Goal: Task Accomplishment & Management: Complete application form

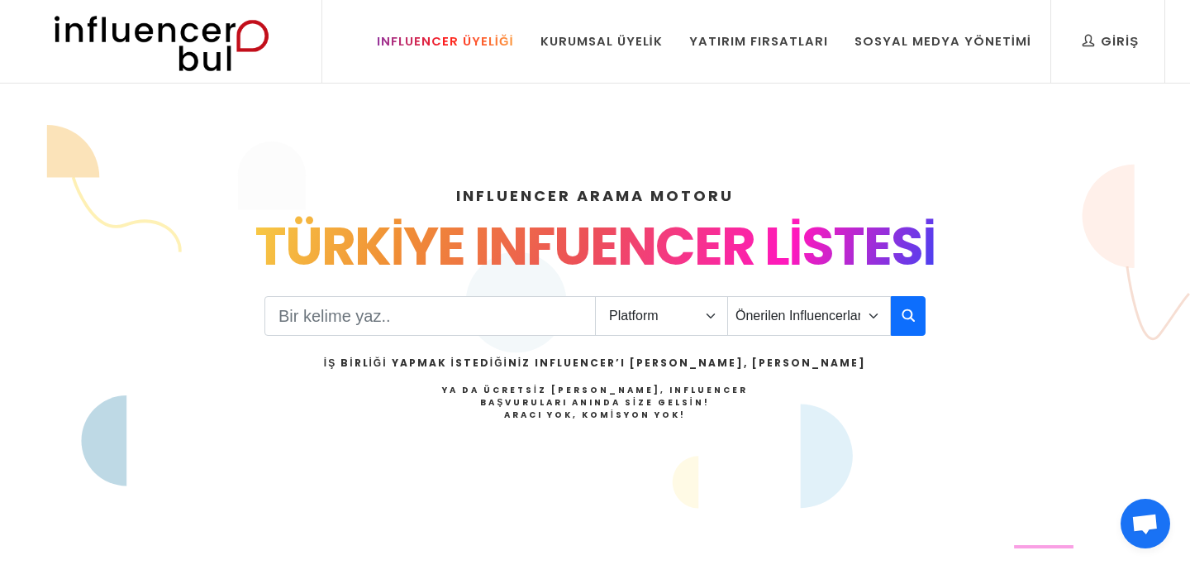
click at [475, 42] on div "Influencer Üyeliği" at bounding box center [445, 41] width 137 height 18
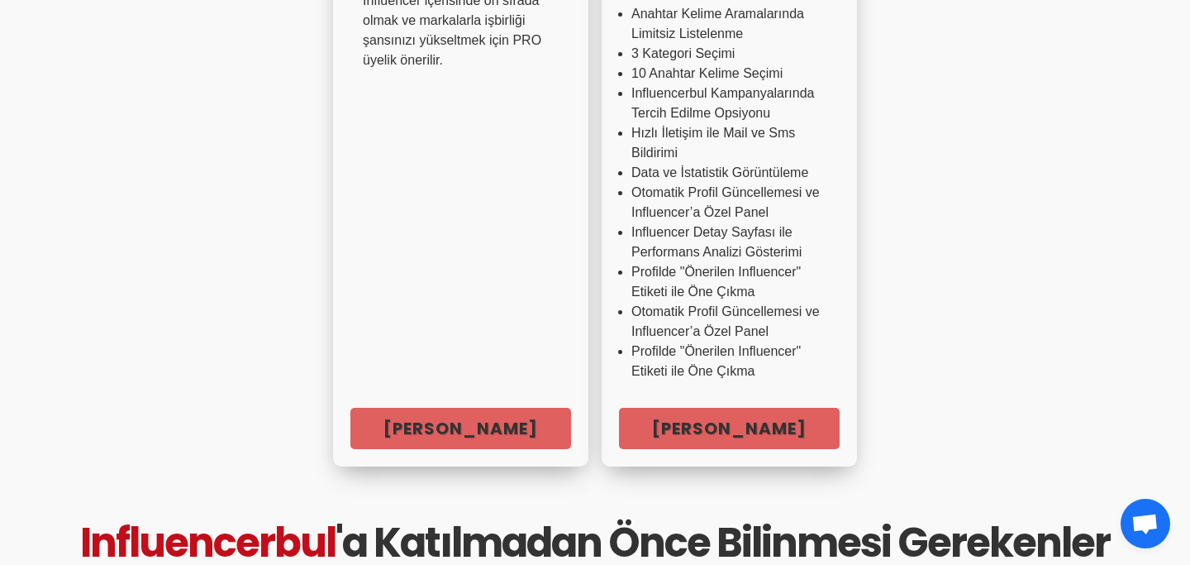
scroll to position [654, 0]
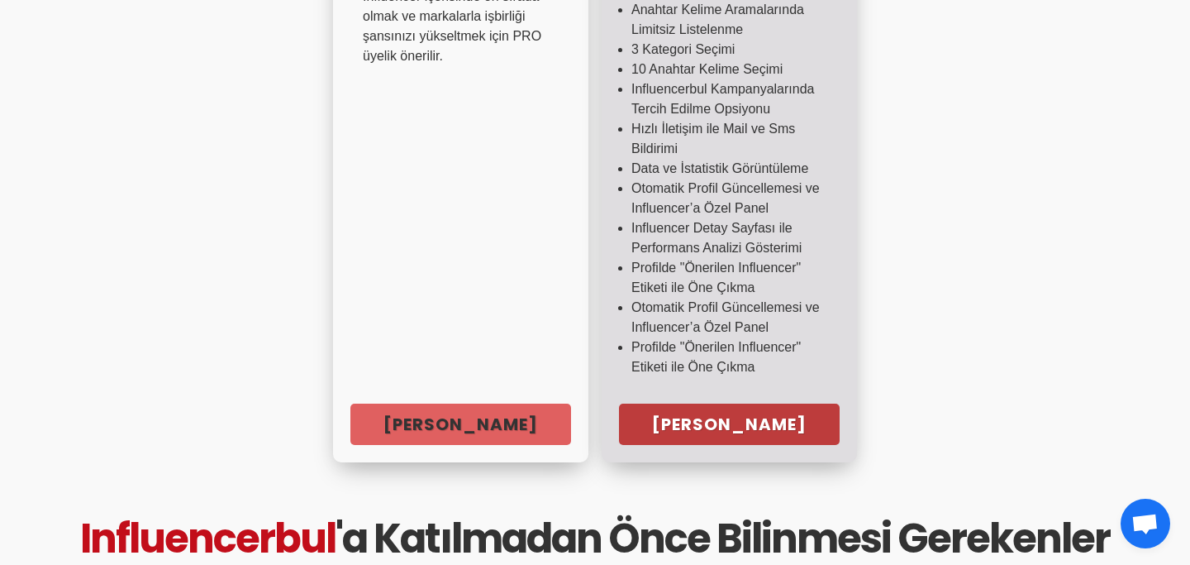
click at [724, 422] on link "Hemen Başla" at bounding box center [729, 423] width 221 height 41
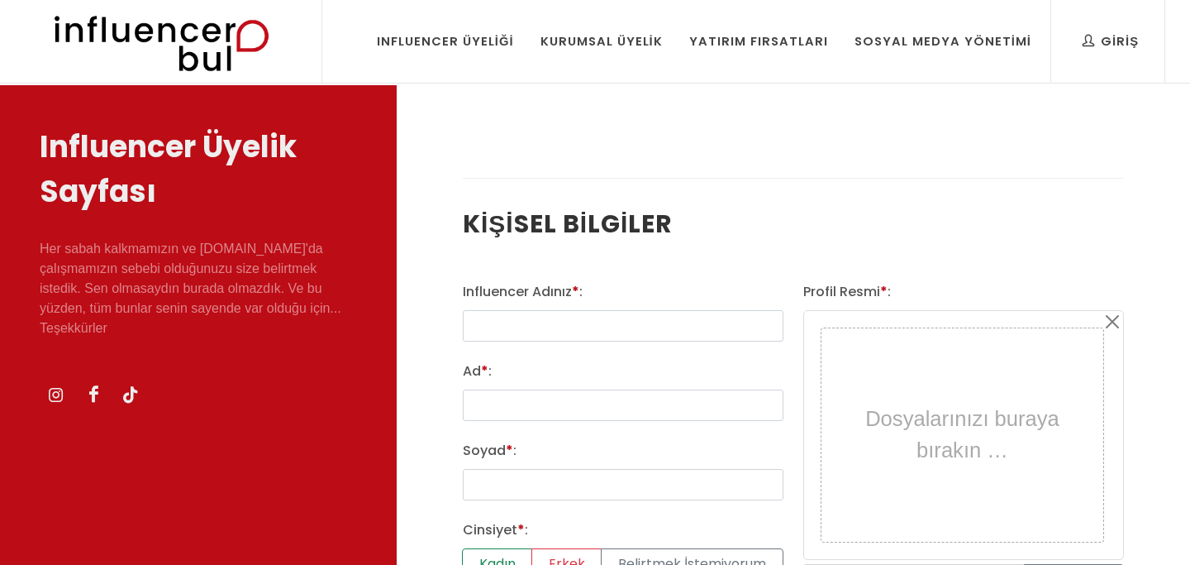
select select
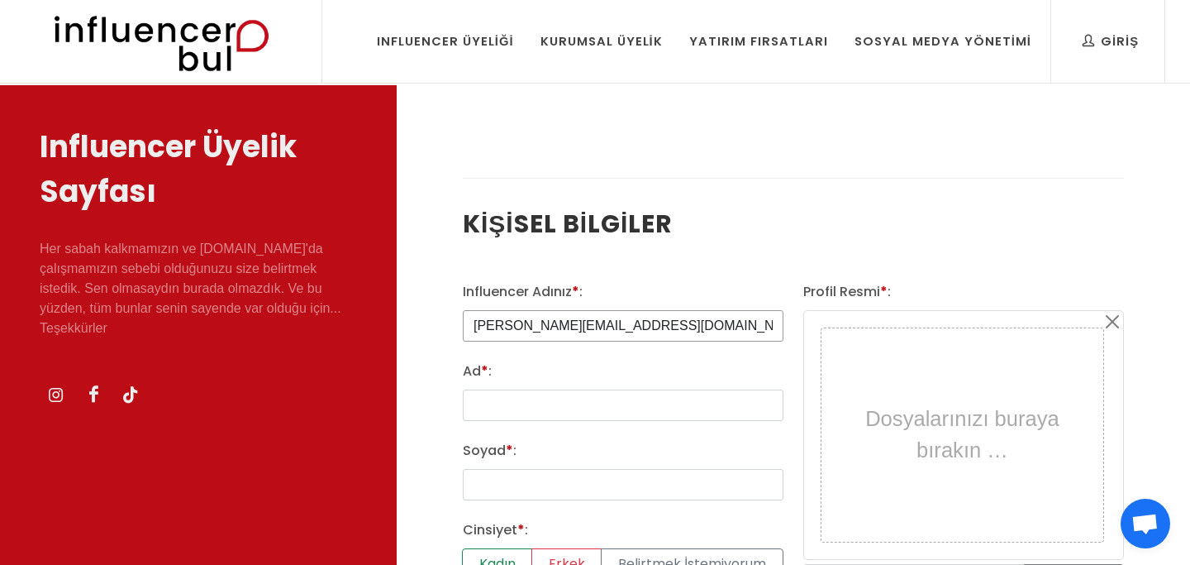
click at [659, 334] on input "mustafa@influencerbul.com" at bounding box center [623, 325] width 321 height 31
type input "m"
type input "Ruhi Çenet"
click at [632, 397] on input "Ad * :" at bounding box center [623, 404] width 321 height 31
type input "Ruhi"
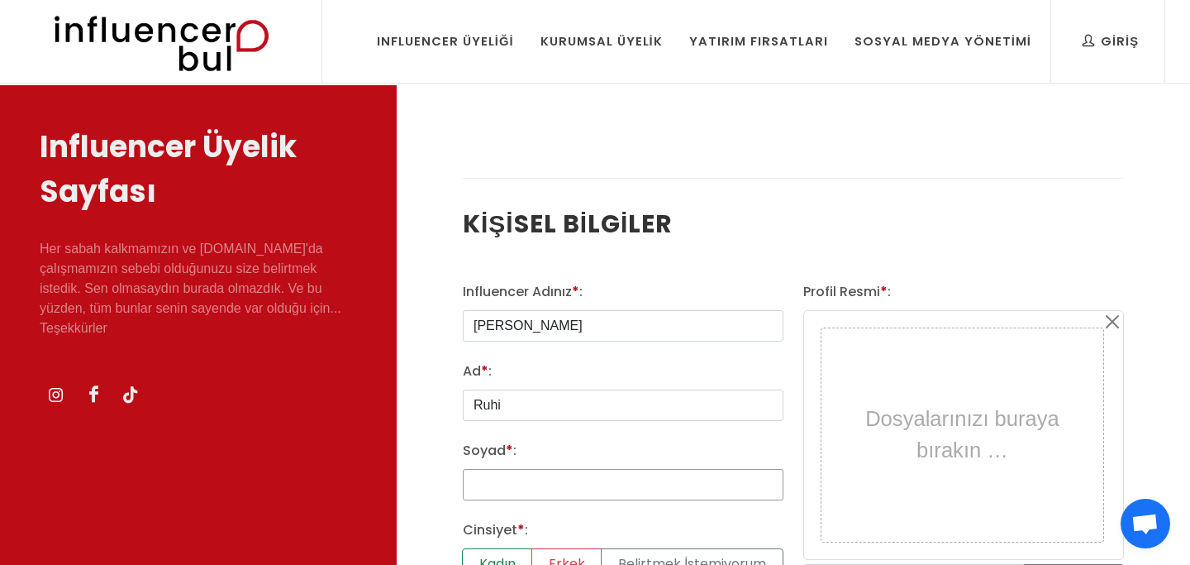
click at [645, 492] on input "Soyad * :" at bounding box center [623, 484] width 321 height 31
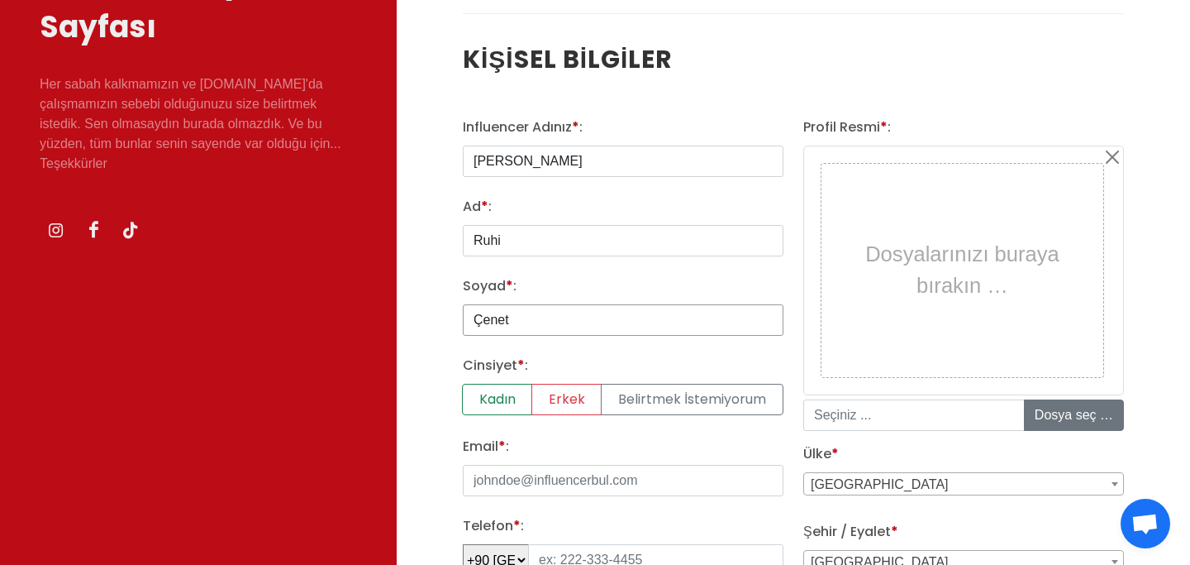
scroll to position [167, 0]
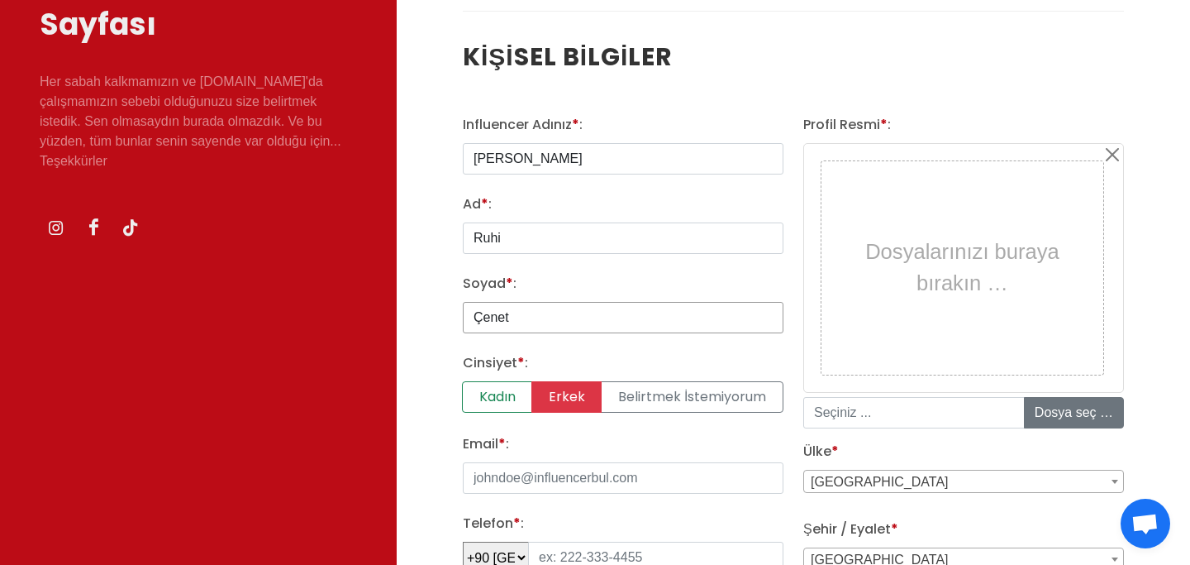
type input "Çenet"
click at [571, 396] on label "Erkek" at bounding box center [567, 396] width 70 height 31
click at [474, 392] on input "Erkek" at bounding box center [468, 386] width 11 height 11
radio input "true"
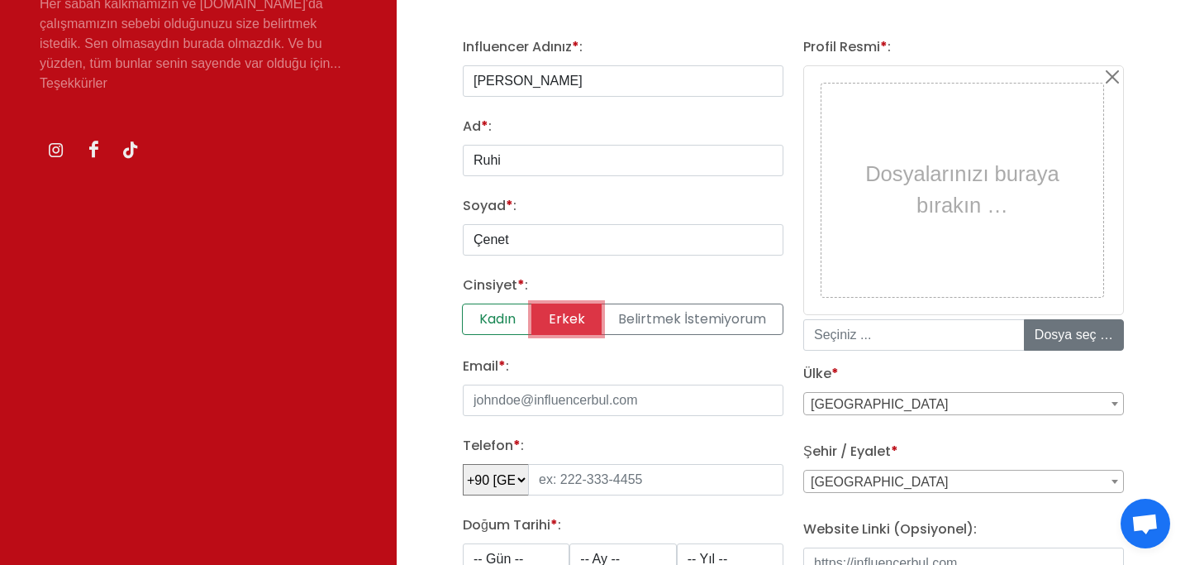
scroll to position [258, 0]
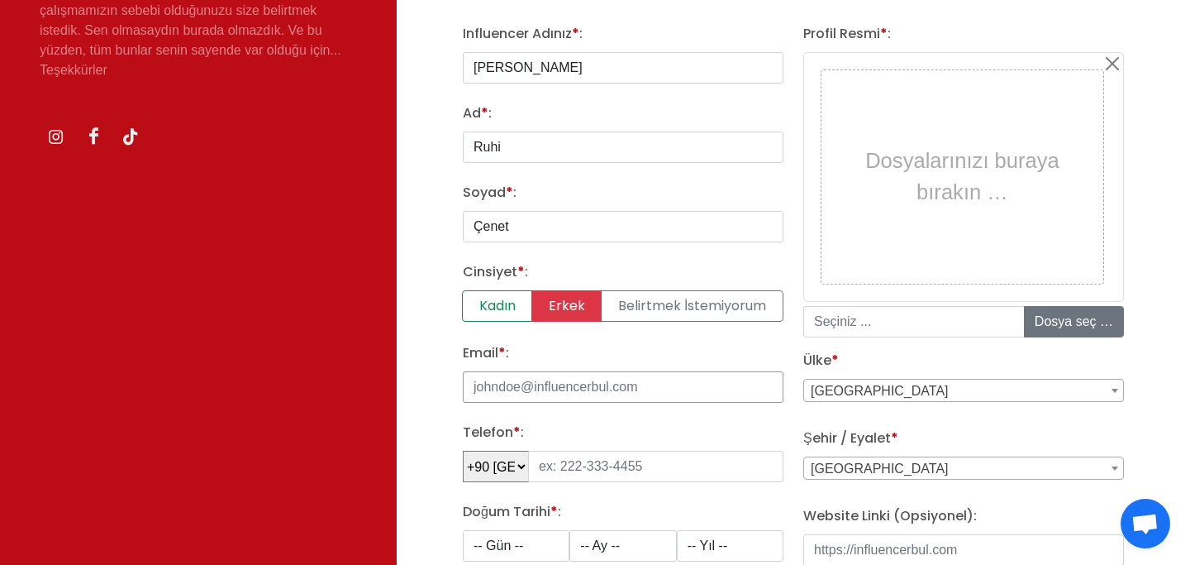
click at [545, 395] on input "Email * :" at bounding box center [623, 386] width 321 height 31
type input "ruhi@gmail.com"
click at [564, 468] on input "tel" at bounding box center [655, 466] width 255 height 31
type input "555 163 12 53"
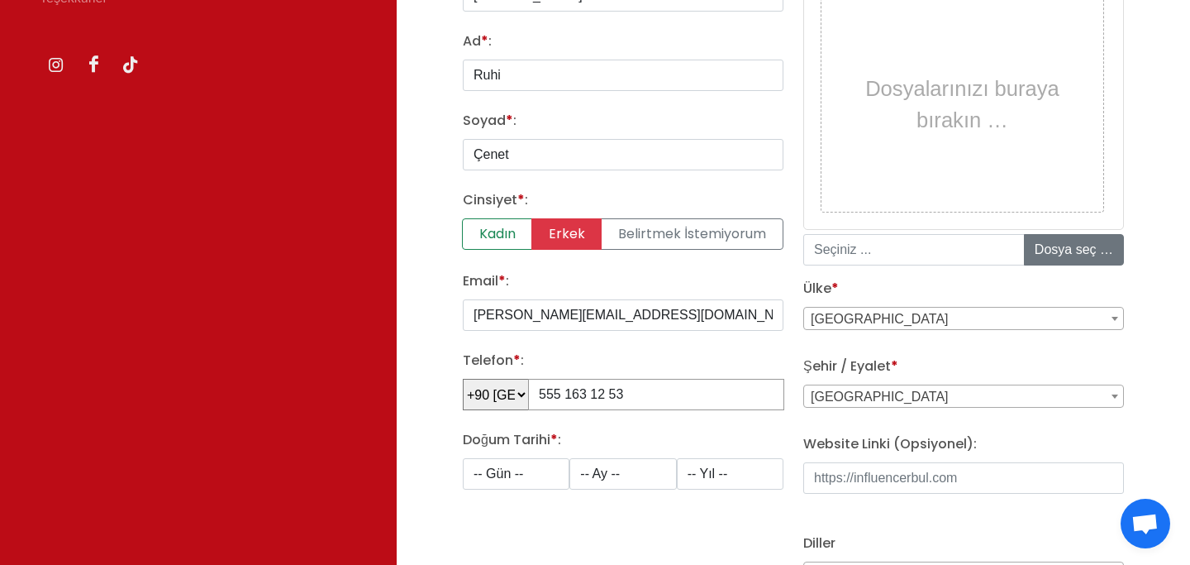
scroll to position [359, 0]
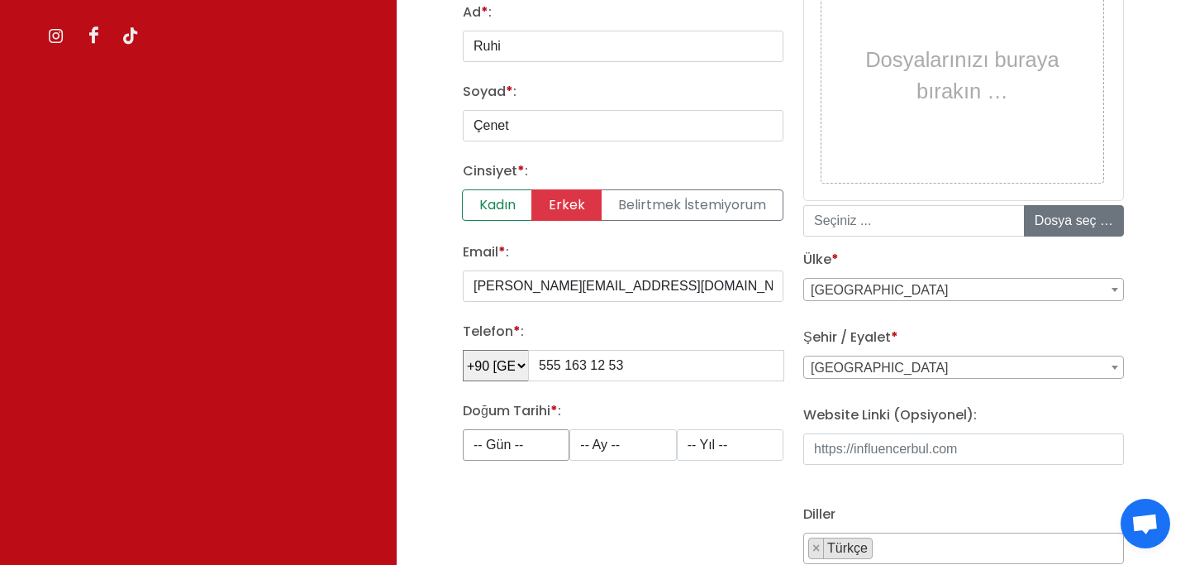
click at [536, 446] on select "-- Gün -- 1 2 3 4 5 6 7 8 9 10 11 12 13 14 15 16 17 18 19 20 21 22 23 24 25 26 …" at bounding box center [516, 444] width 107 height 31
select select "1"
click at [627, 446] on select "-- Ay -- 1 2 3 4 5 6 7 8 9 10 11 12" at bounding box center [623, 444] width 107 height 31
select select "1"
click at [727, 442] on select "-- Yıl -- 2008 2007 2006 2005 2004 2003 2002 2001 2000 1999 1998 1997 1996 1995…" at bounding box center [730, 444] width 107 height 31
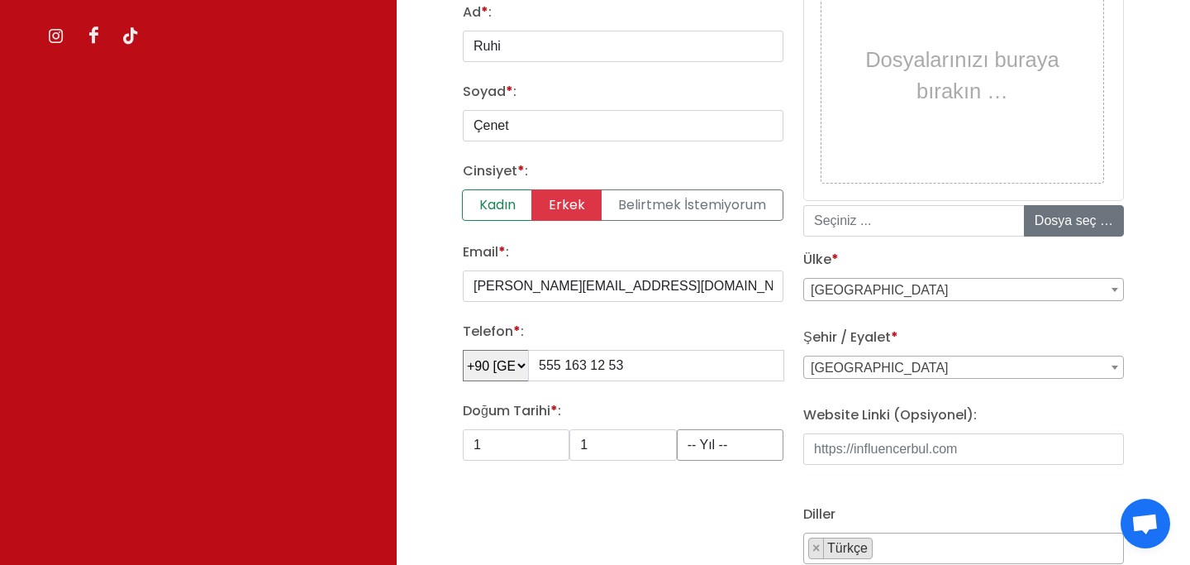
select select "1991"
click at [1059, 226] on input "file" at bounding box center [1150, 221] width 250 height 30
type input "C:\fakepath\Screen Shot 2025-10-05 at 11.06.46.png"
type input "Screen Shot 2025-10-05 at 11.06.46.png"
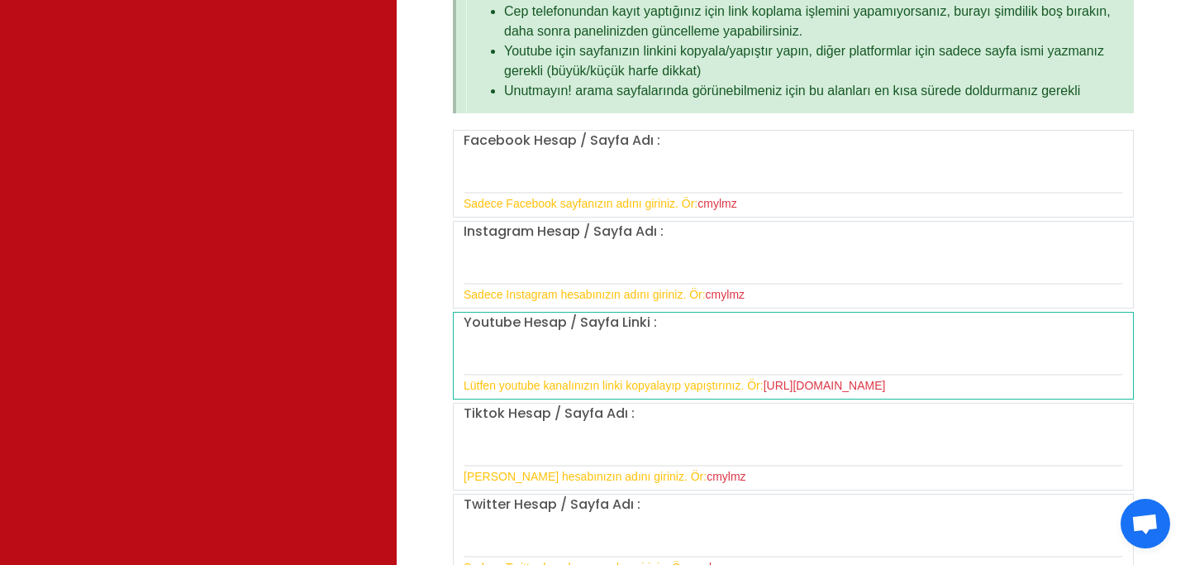
scroll to position [1259, 0]
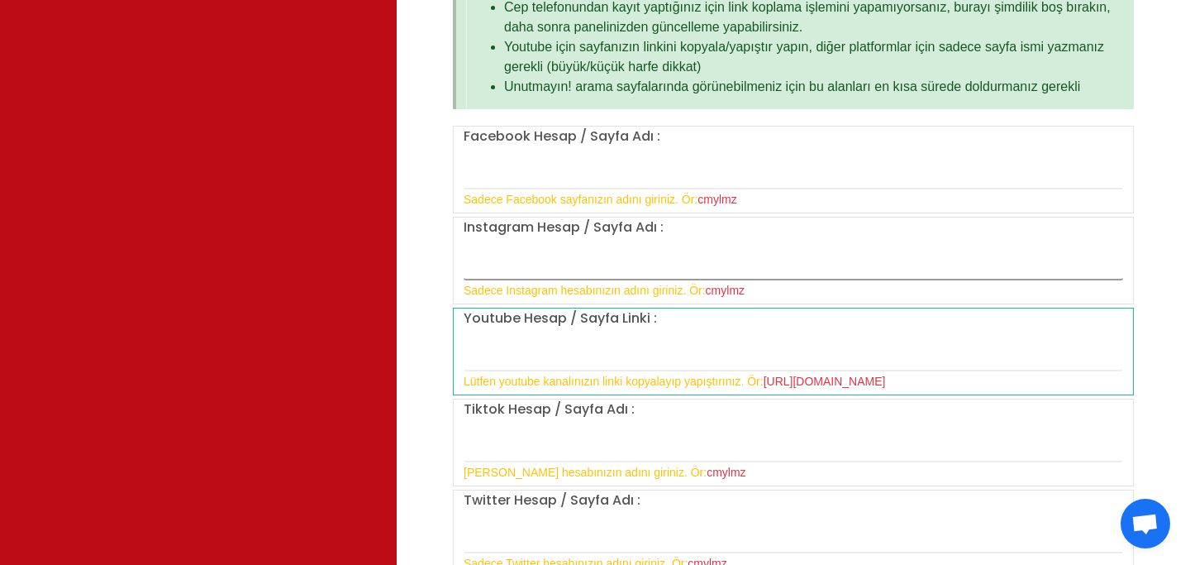
click at [541, 267] on input "text" at bounding box center [794, 263] width 660 height 35
type input "ruhicenet"
click at [606, 357] on input "text" at bounding box center [794, 353] width 660 height 35
type input "https://www.youtube.com/c/RuhiCenetMedya"
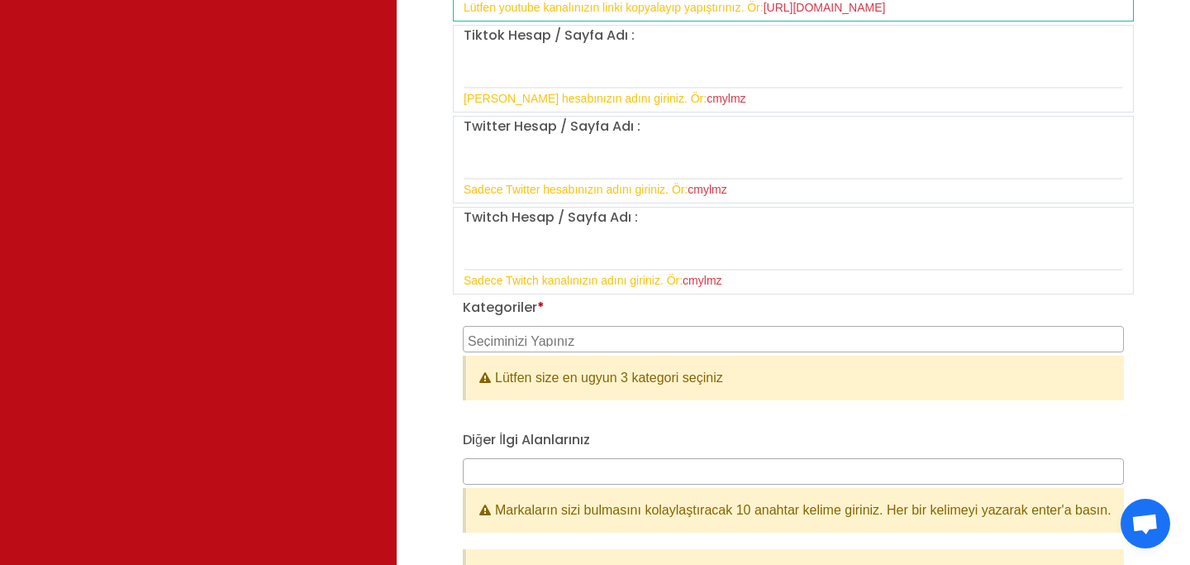
scroll to position [1633, 0]
click at [664, 336] on textarea "Search" at bounding box center [795, 338] width 655 height 15
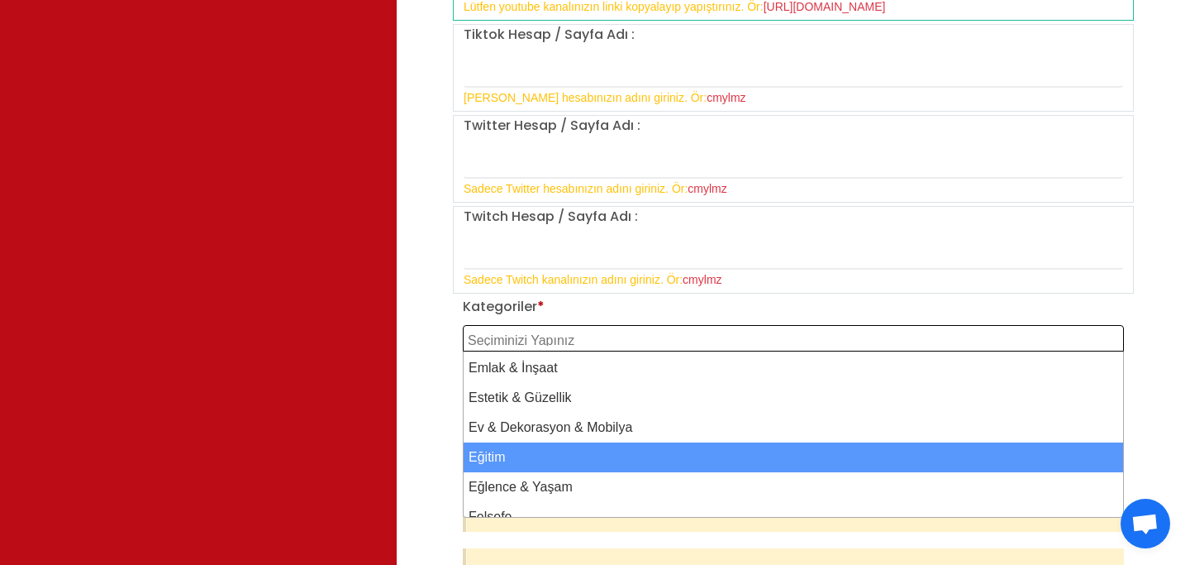
scroll to position [296, 0]
select select "14"
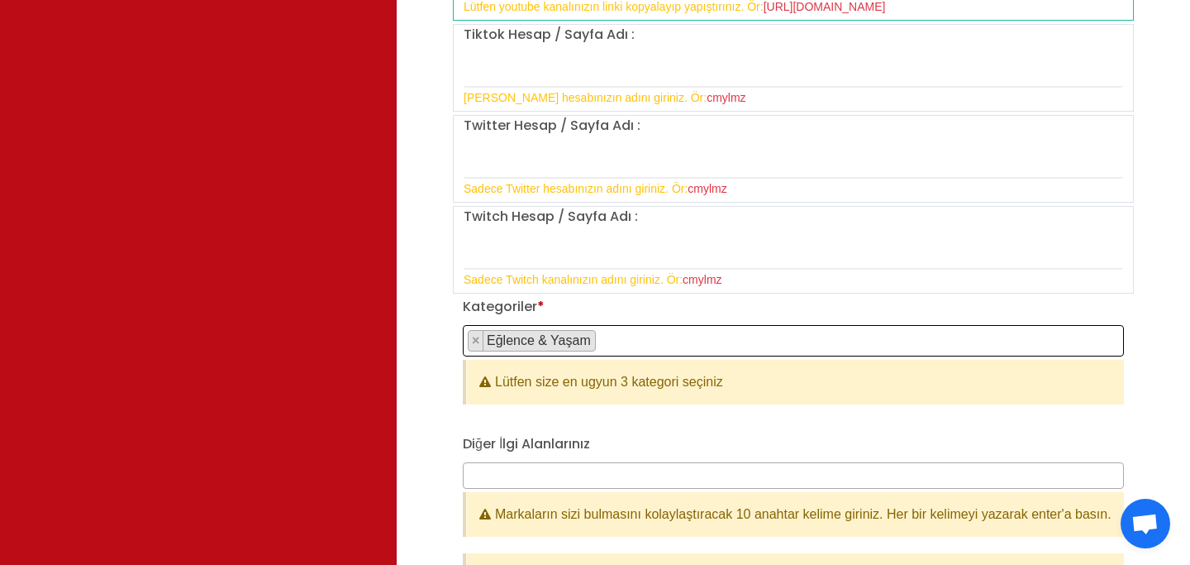
click at [629, 345] on span "× Eğlence & Yaşam" at bounding box center [793, 340] width 661 height 31
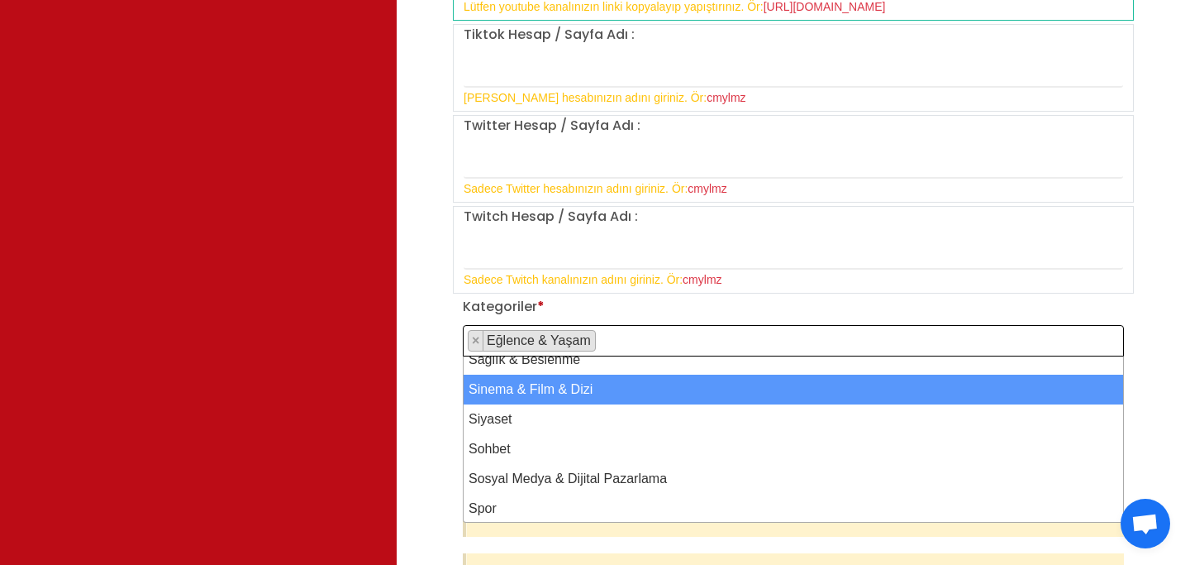
scroll to position [978, 0]
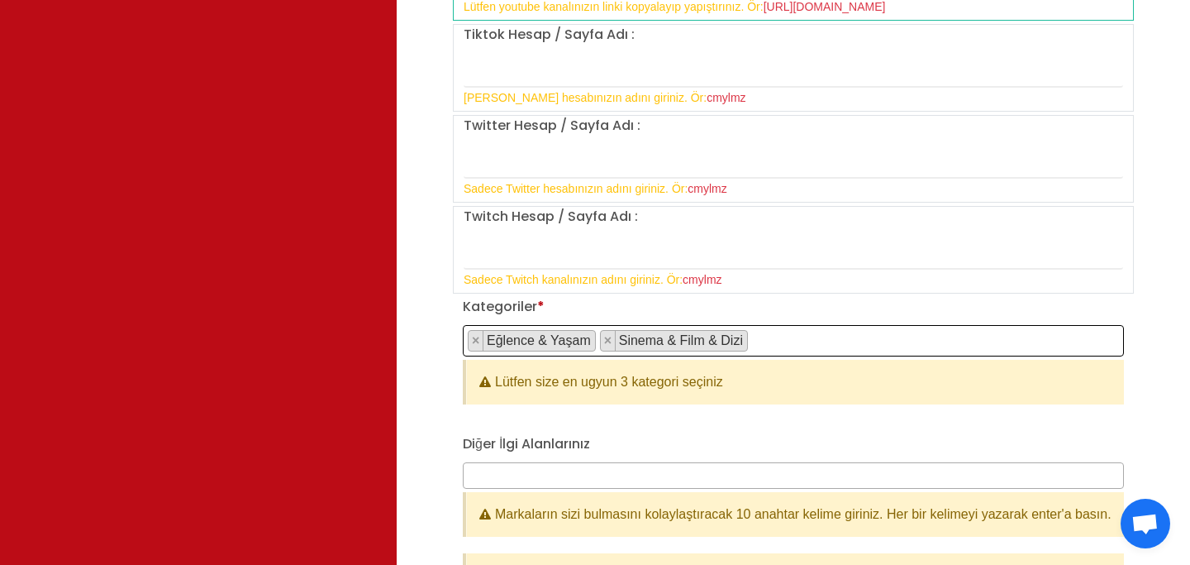
click at [784, 338] on span "× Eğlence & Yaşam × Sinema & Film & Dizi" at bounding box center [793, 340] width 661 height 31
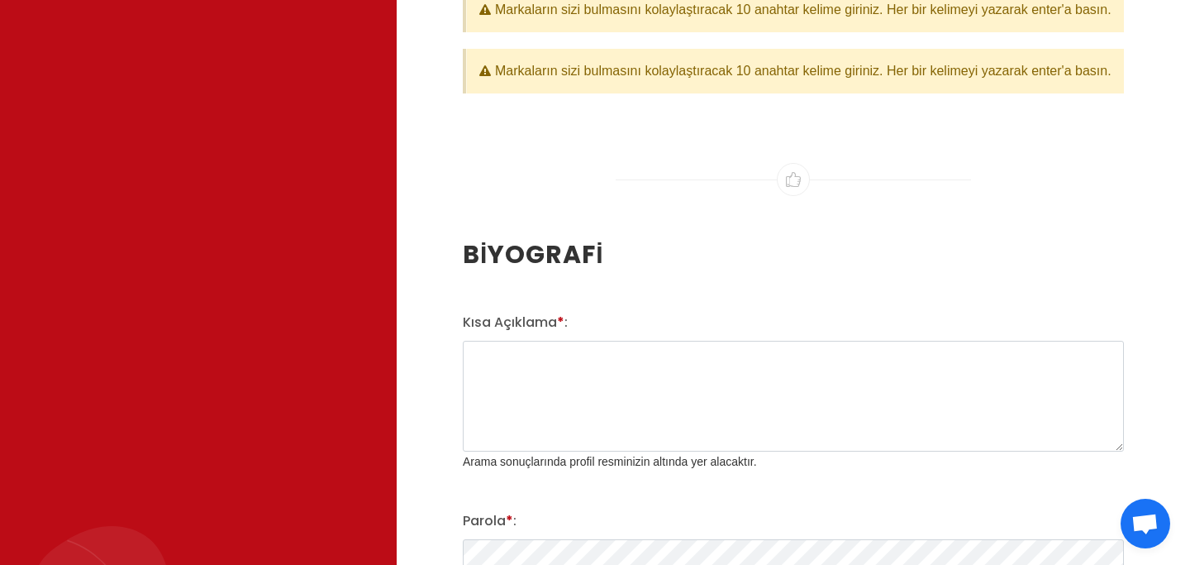
scroll to position [2143, 0]
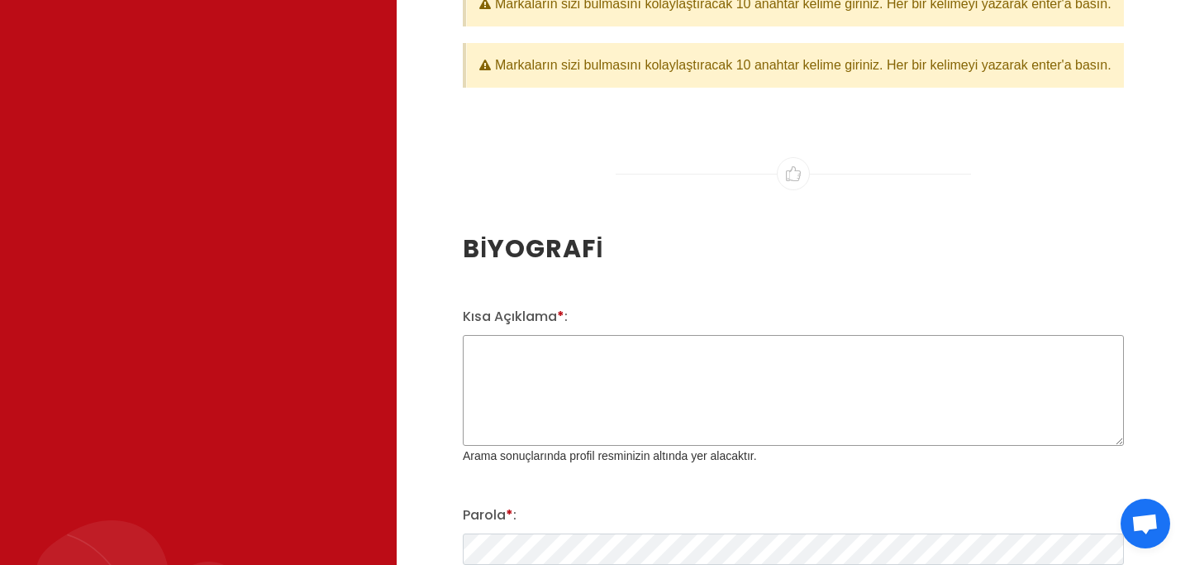
click at [571, 393] on textarea "Kısa Açıklama * :" at bounding box center [793, 390] width 661 height 111
paste textarea "Dijital İçerik Üretici Traveller & Filmmaker:"
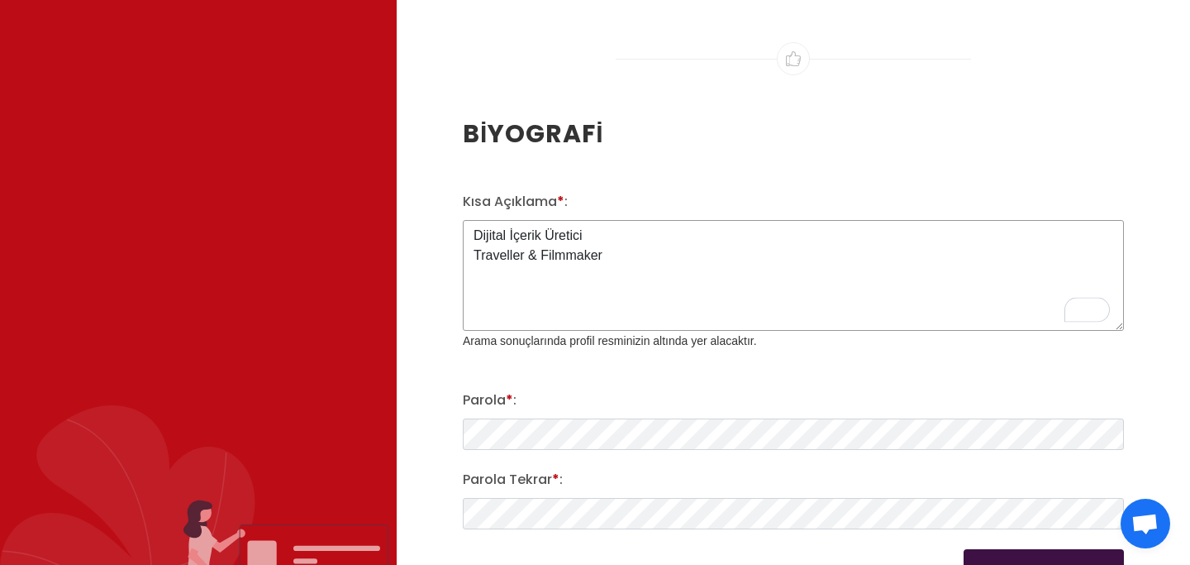
scroll to position [2280, 0]
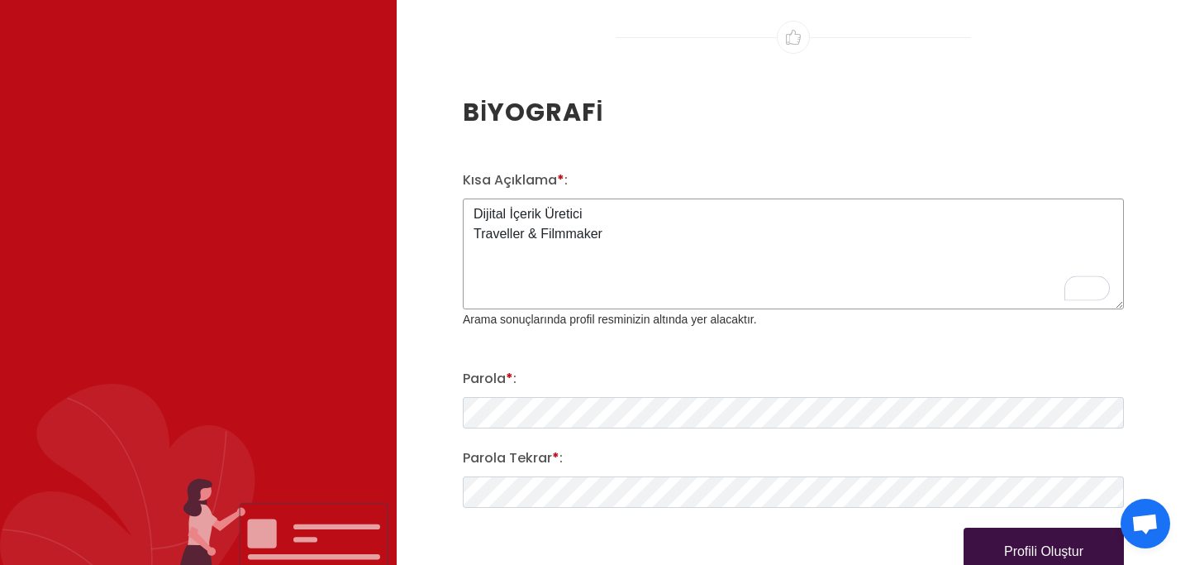
type textarea "Dijital İçerik Üretici Traveller & Filmmaker"
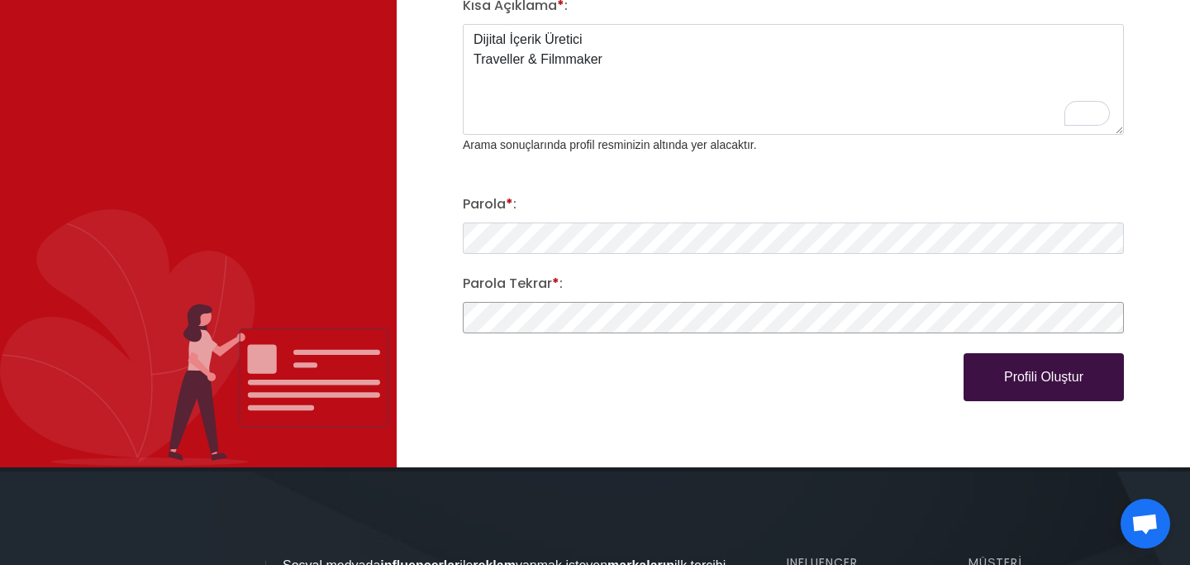
scroll to position [2462, 0]
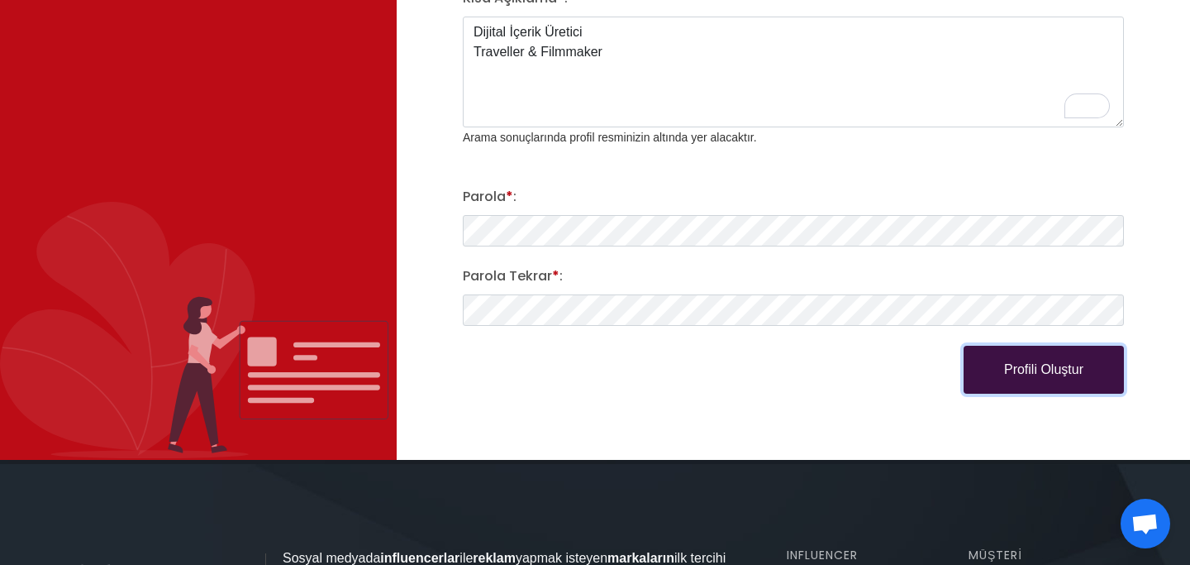
click at [1034, 393] on button "Profili Oluştur" at bounding box center [1044, 370] width 160 height 48
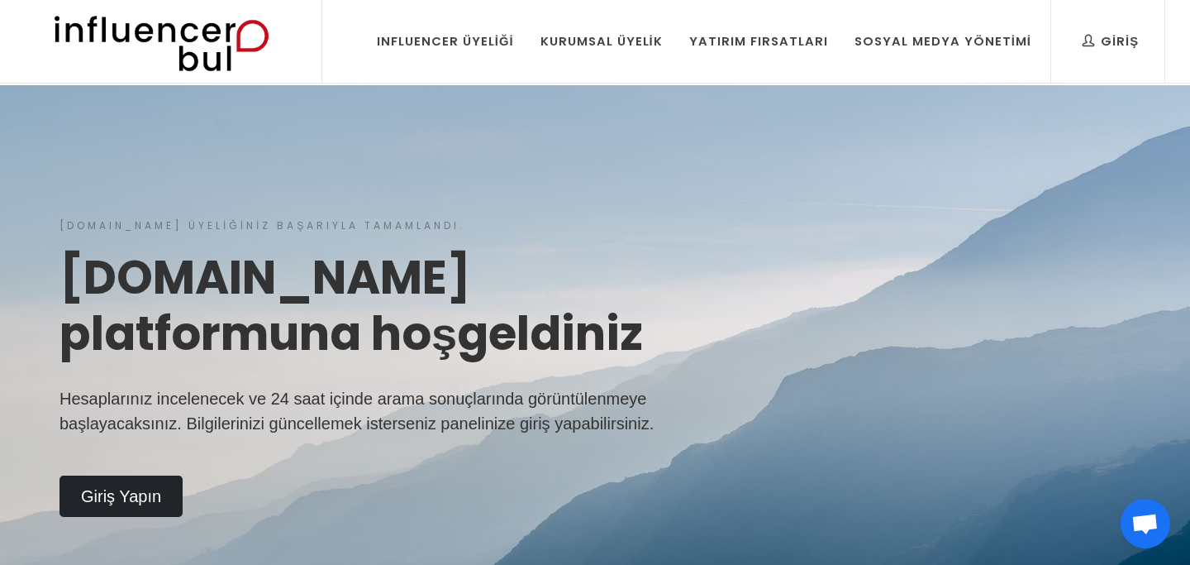
click at [218, 41] on img at bounding box center [161, 41] width 272 height 83
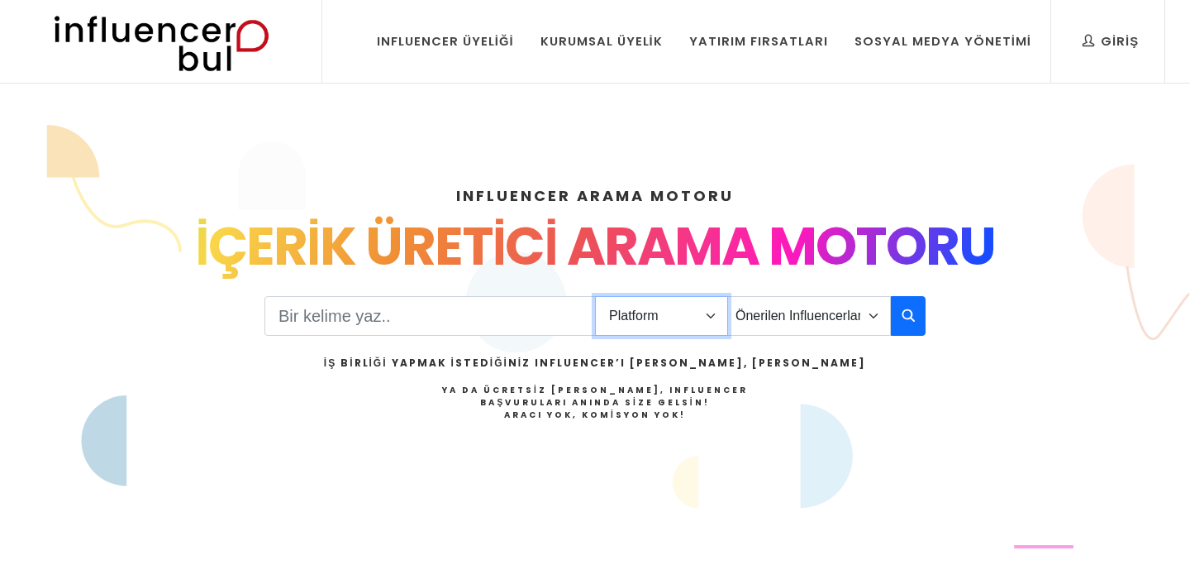
click at [692, 317] on select "Platform Instagram Facebook Youtube Tiktok Twitter Twitch" at bounding box center [661, 316] width 133 height 40
select select "1"
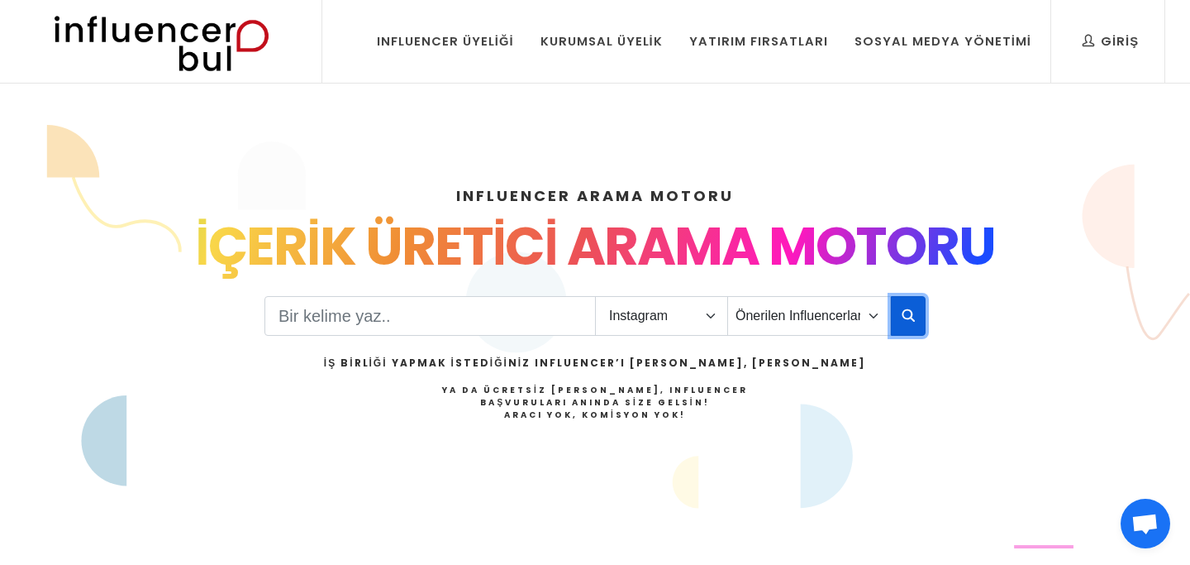
click at [907, 317] on icon "button" at bounding box center [908, 315] width 13 height 20
